Goal: Check status: Check status

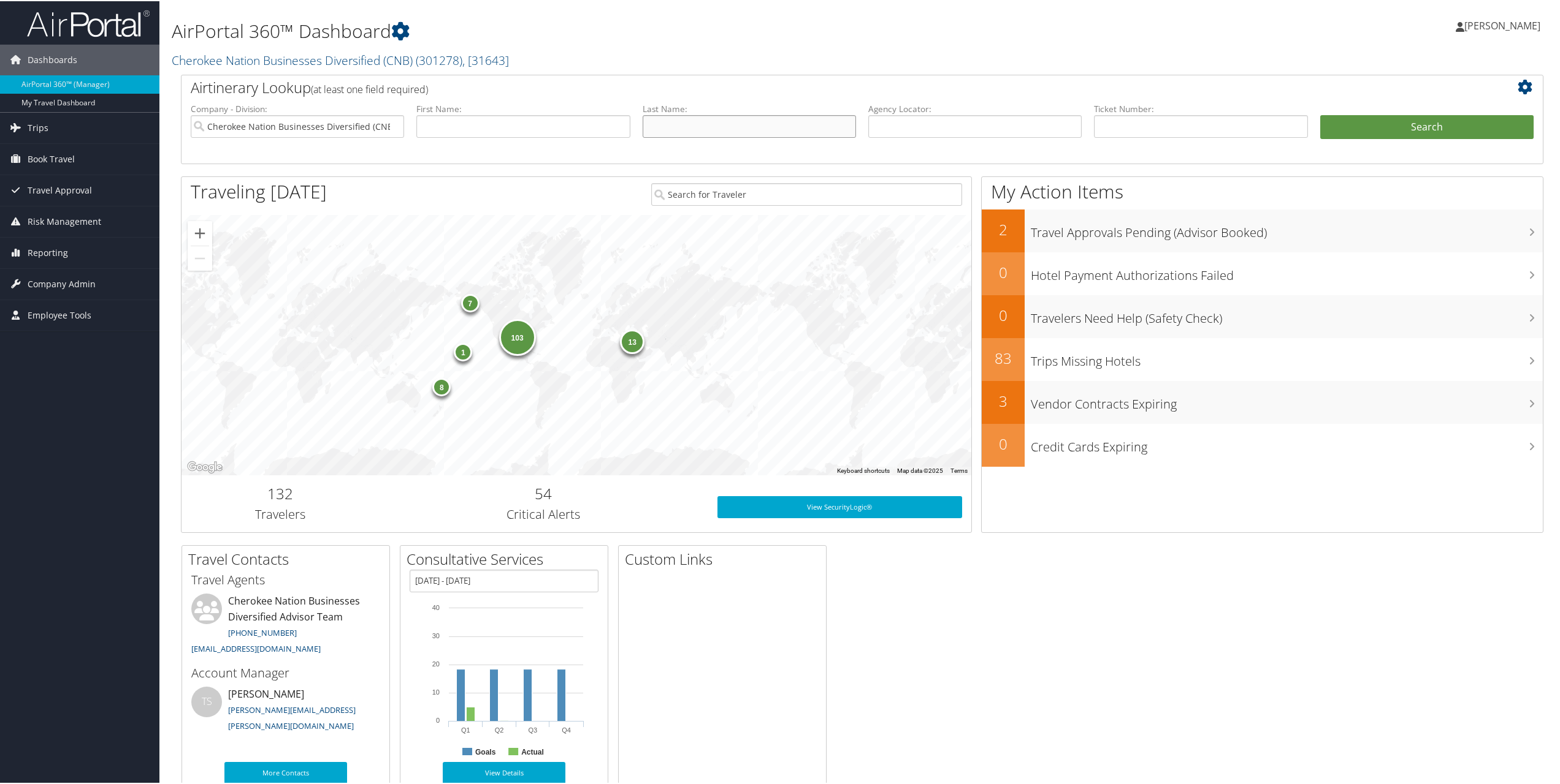
click at [737, 136] on input "text" at bounding box center [749, 125] width 213 height 23
type input "[PERSON_NAME]"
click at [1440, 124] on button "Search" at bounding box center [1427, 126] width 213 height 25
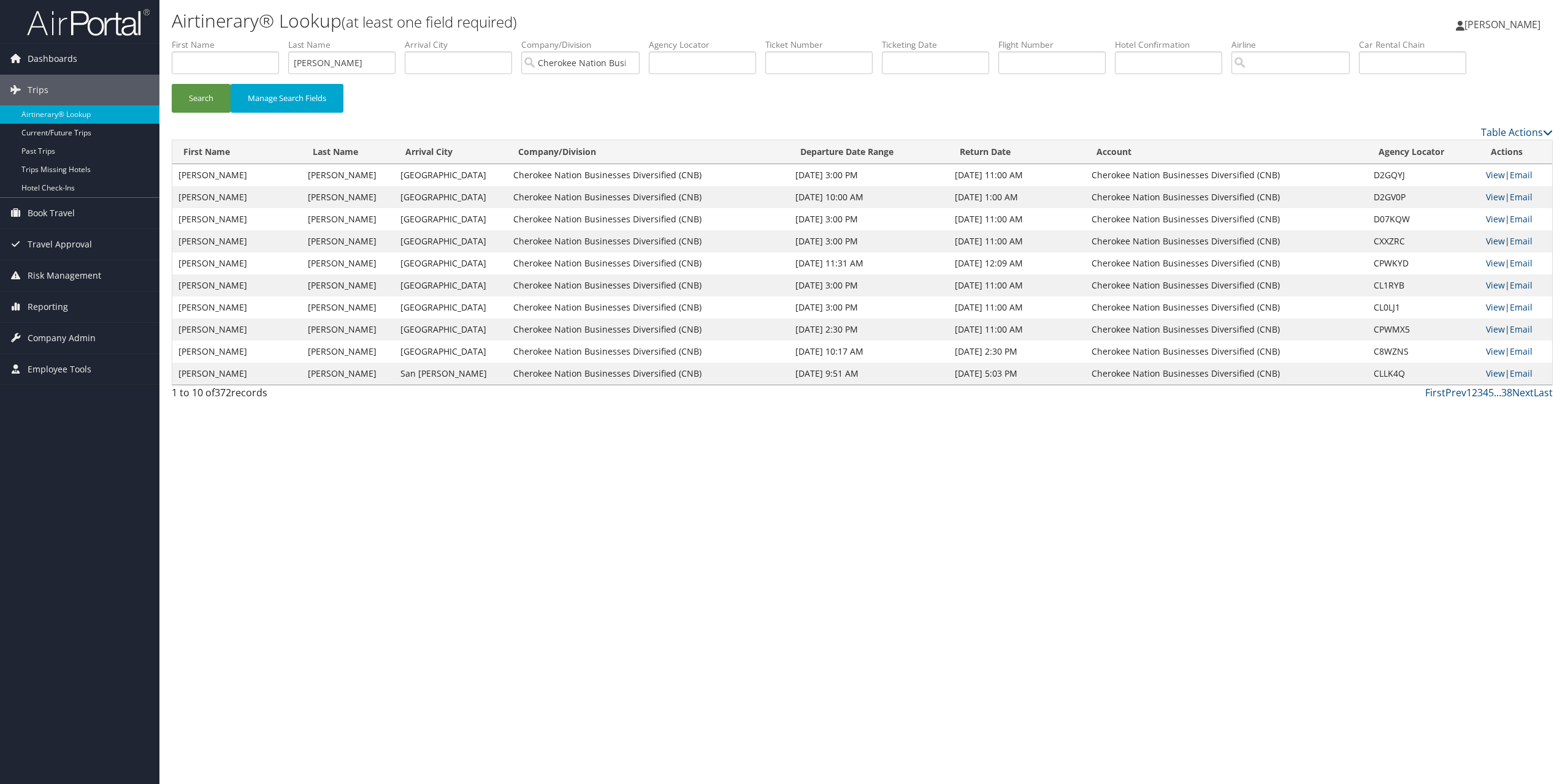
click at [1491, 238] on link "View" at bounding box center [1495, 242] width 19 height 12
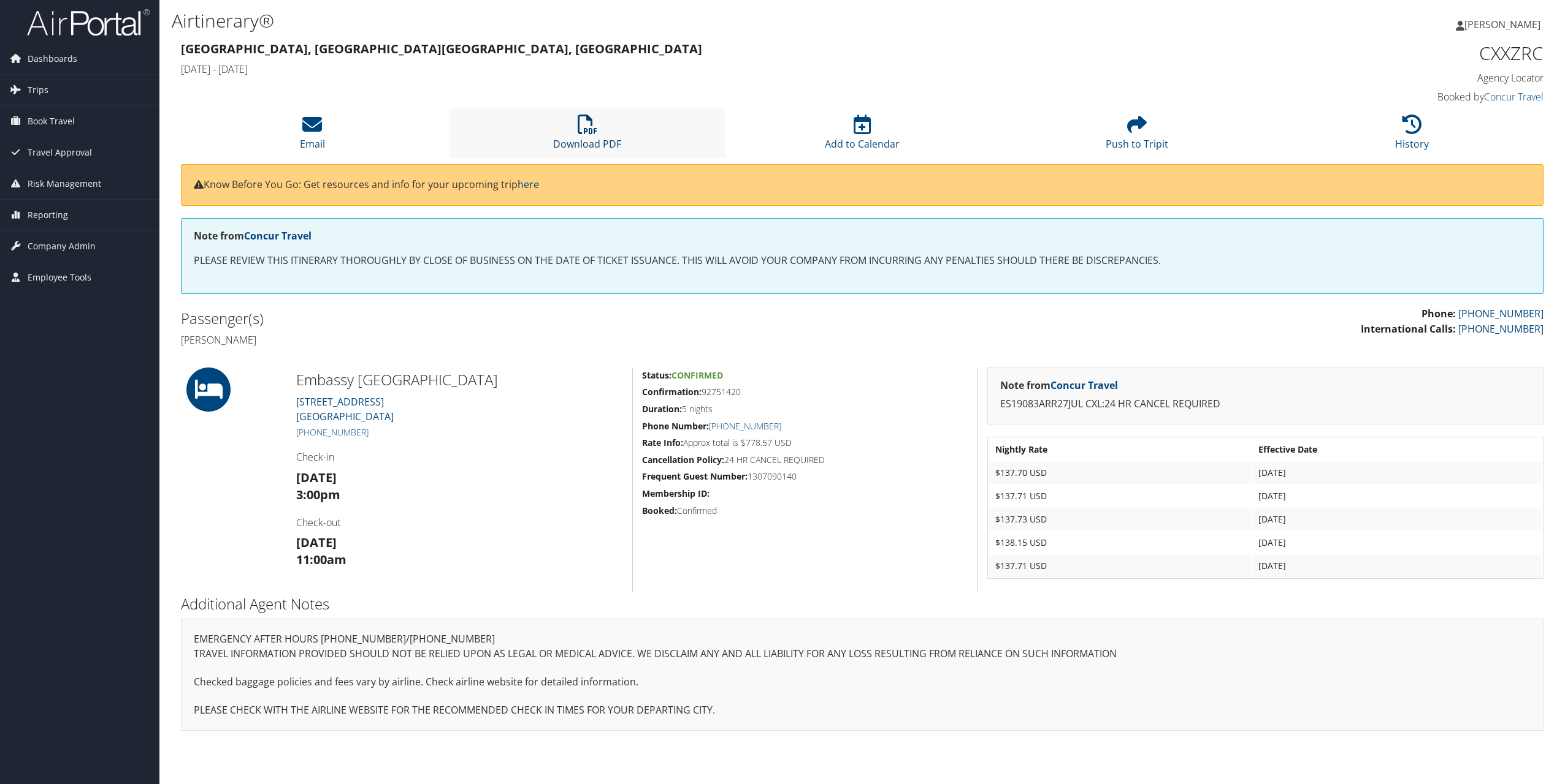
click at [593, 125] on icon at bounding box center [587, 124] width 20 height 20
